Goal: Transaction & Acquisition: Subscribe to service/newsletter

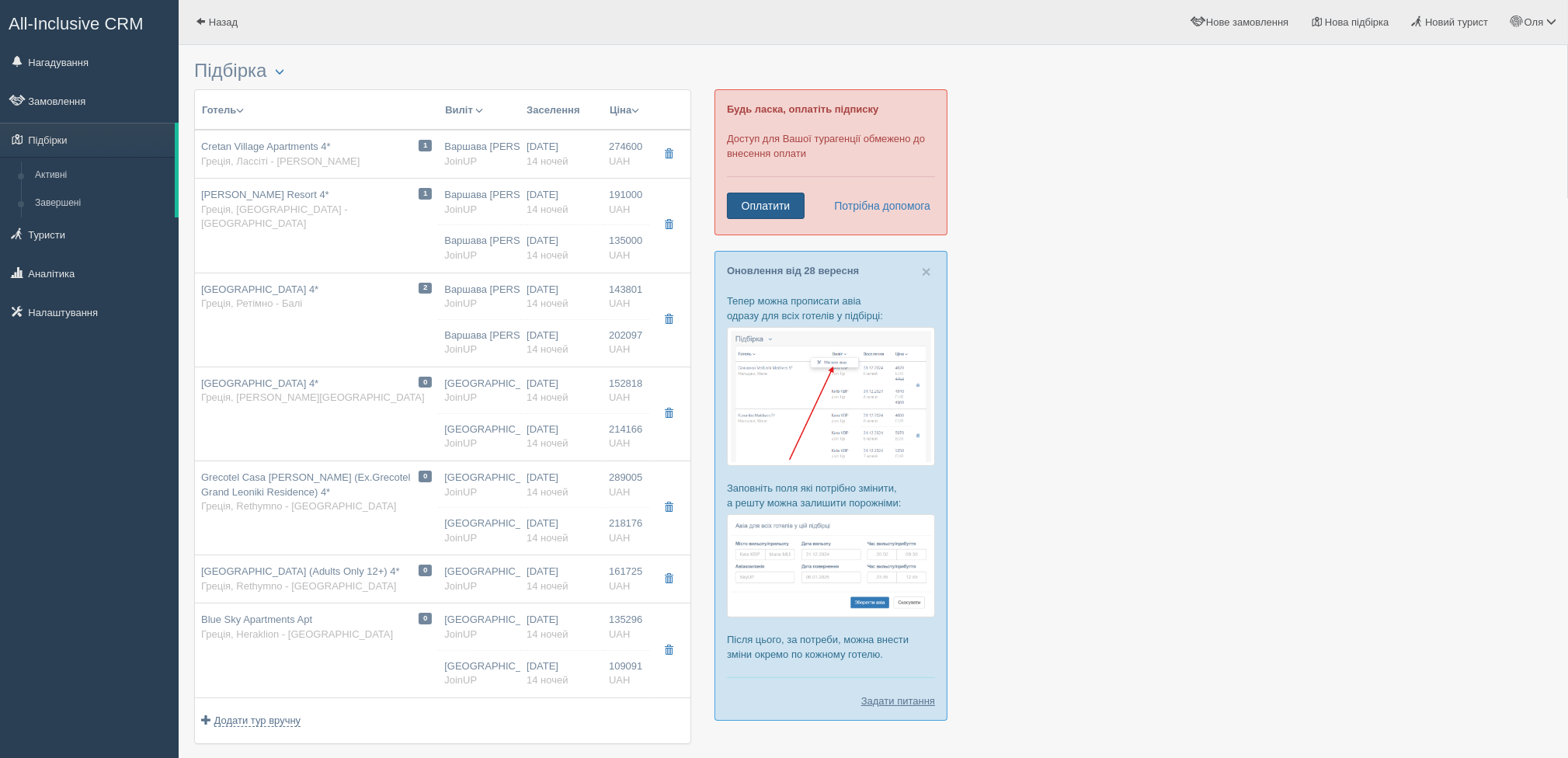
click at [755, 207] on link "Оплатити" at bounding box center [765, 205] width 77 height 27
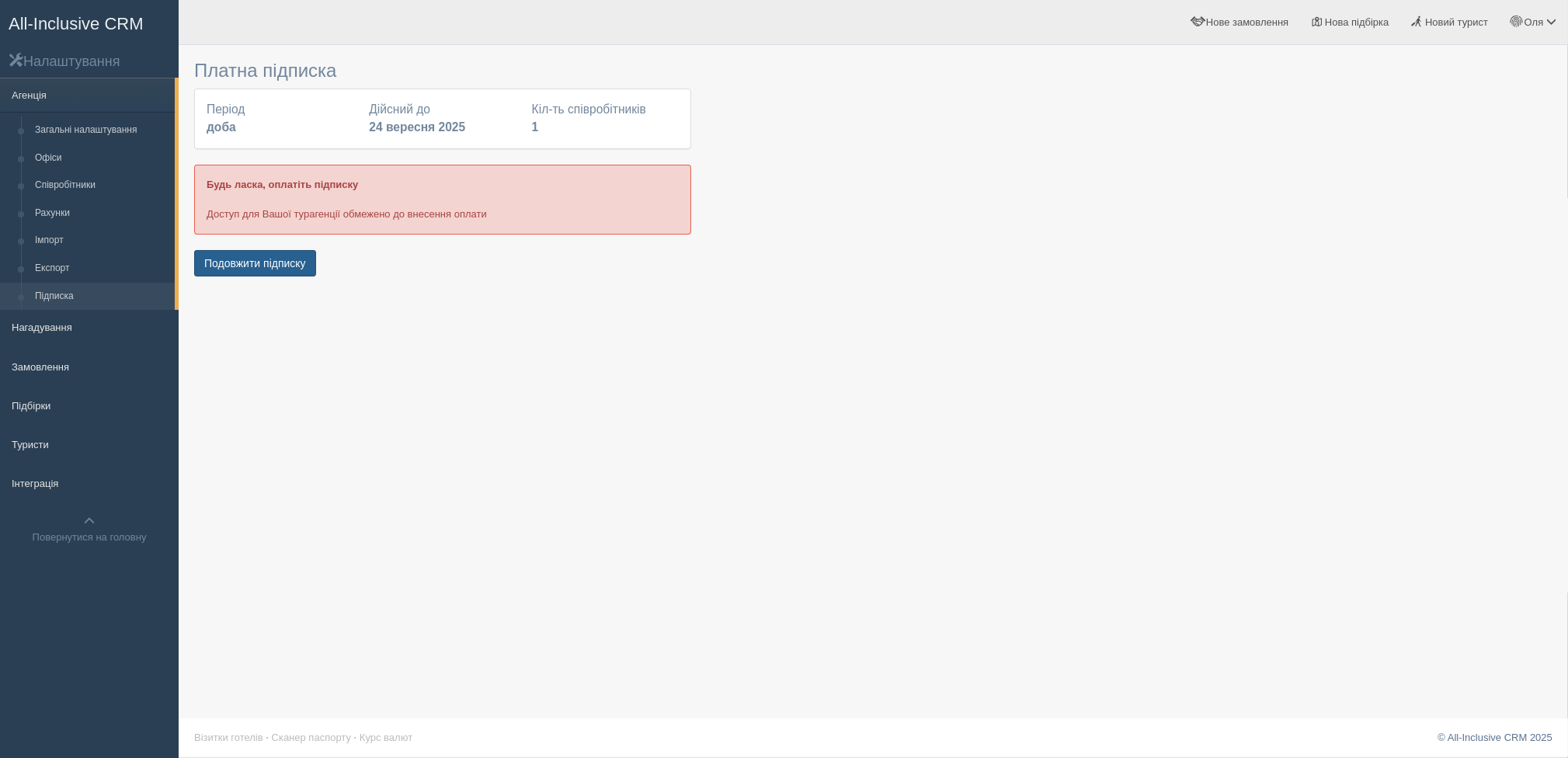
click at [279, 265] on button "Подовжити підписку" at bounding box center [255, 263] width 122 height 27
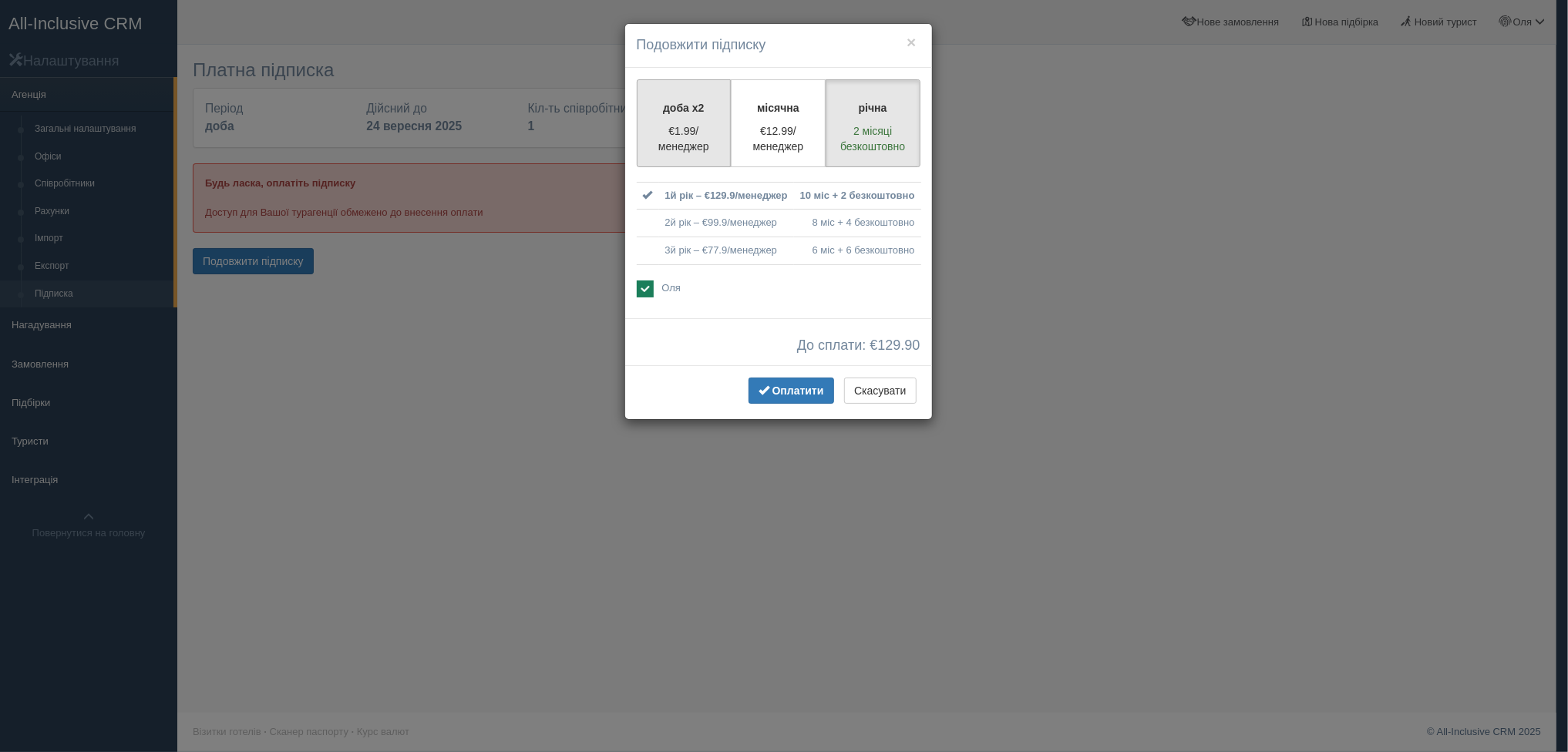
click at [681, 141] on p "€1.99/менеджер" at bounding box center [684, 139] width 75 height 31
radio input "true"
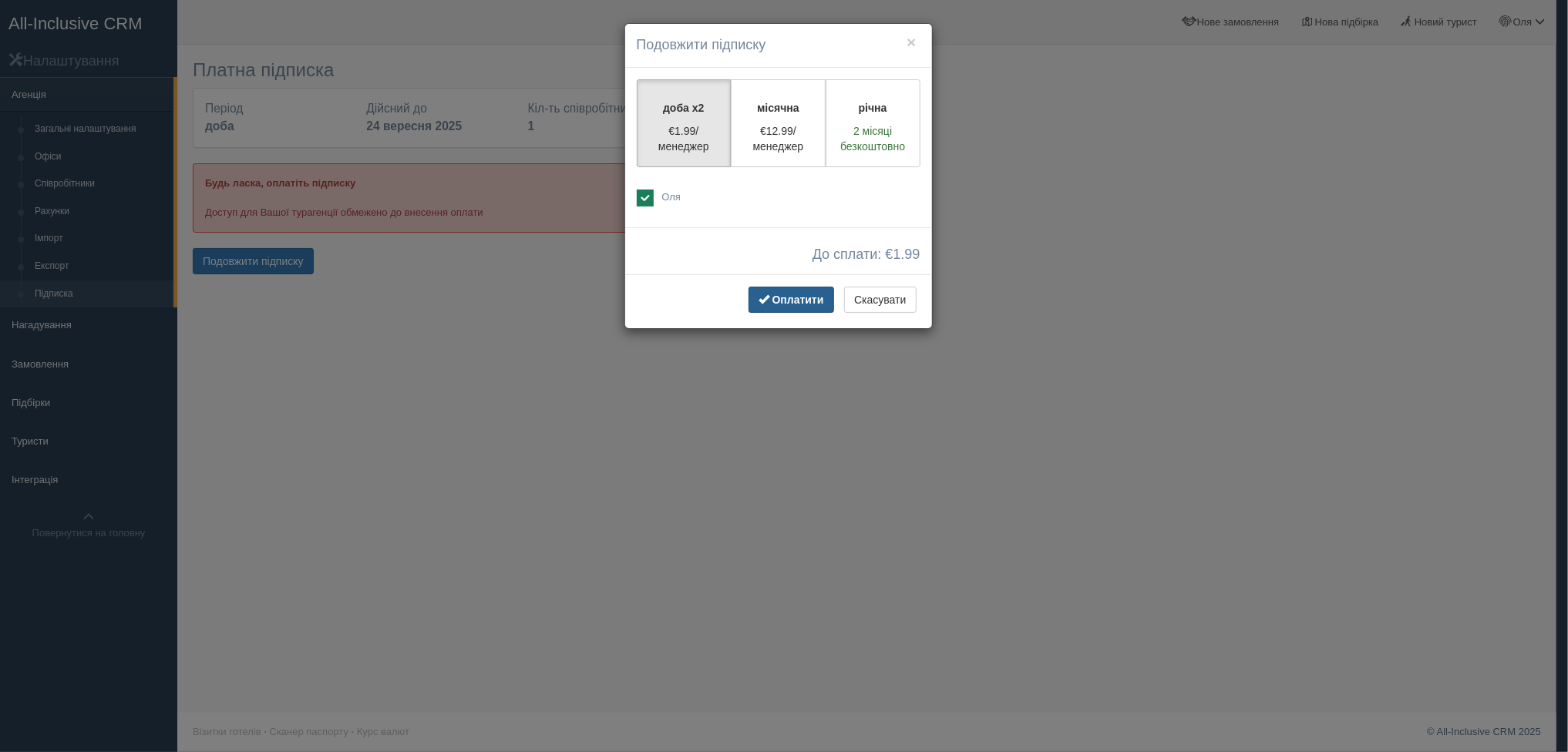
click at [796, 295] on span "Оплатити" at bounding box center [798, 300] width 52 height 13
